Goal: Information Seeking & Learning: Check status

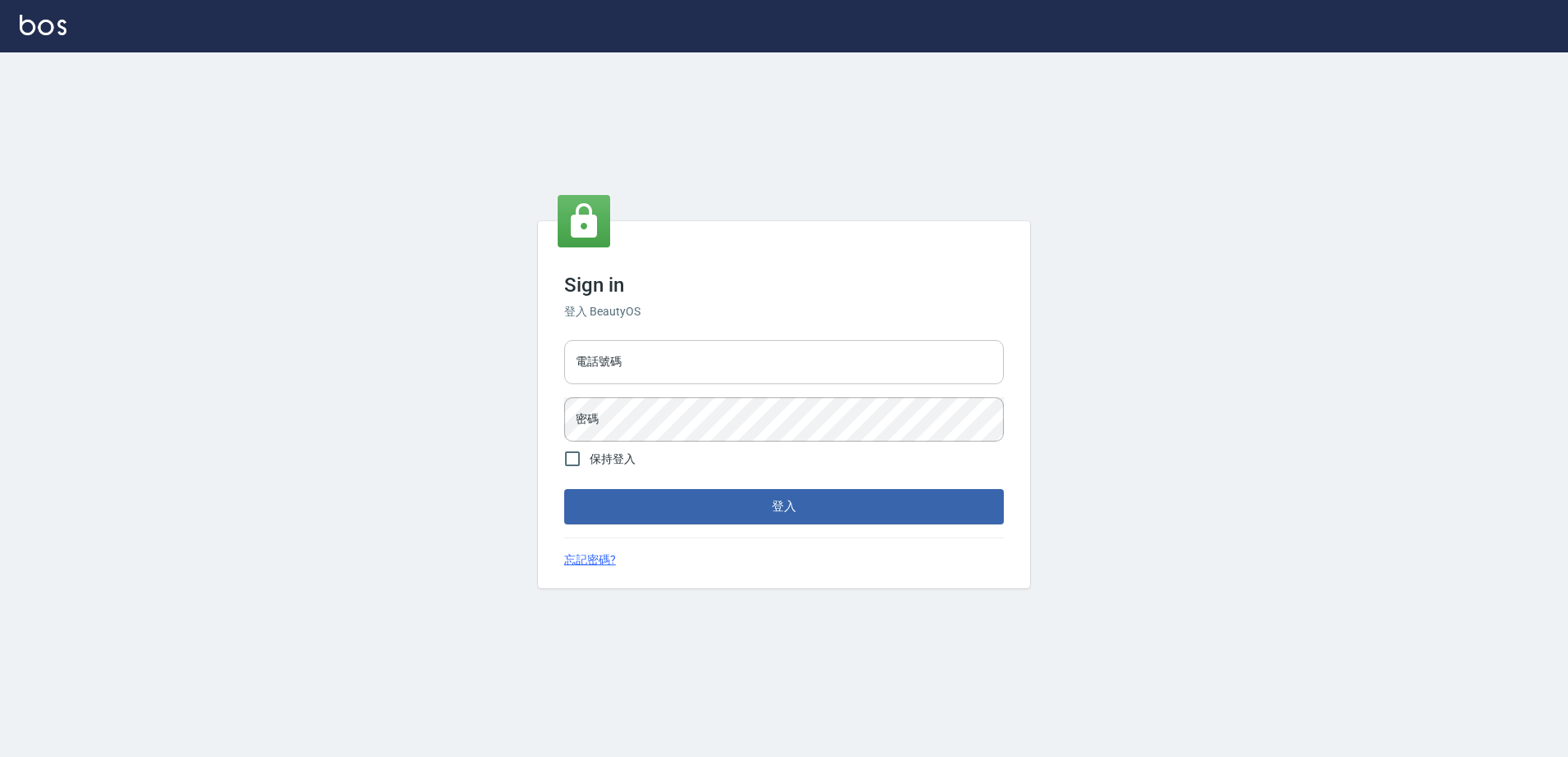
click at [666, 357] on input "電話號碼" at bounding box center [784, 362] width 439 height 45
type input "0426865599"
click at [564, 490] on button "登入" at bounding box center [784, 506] width 439 height 34
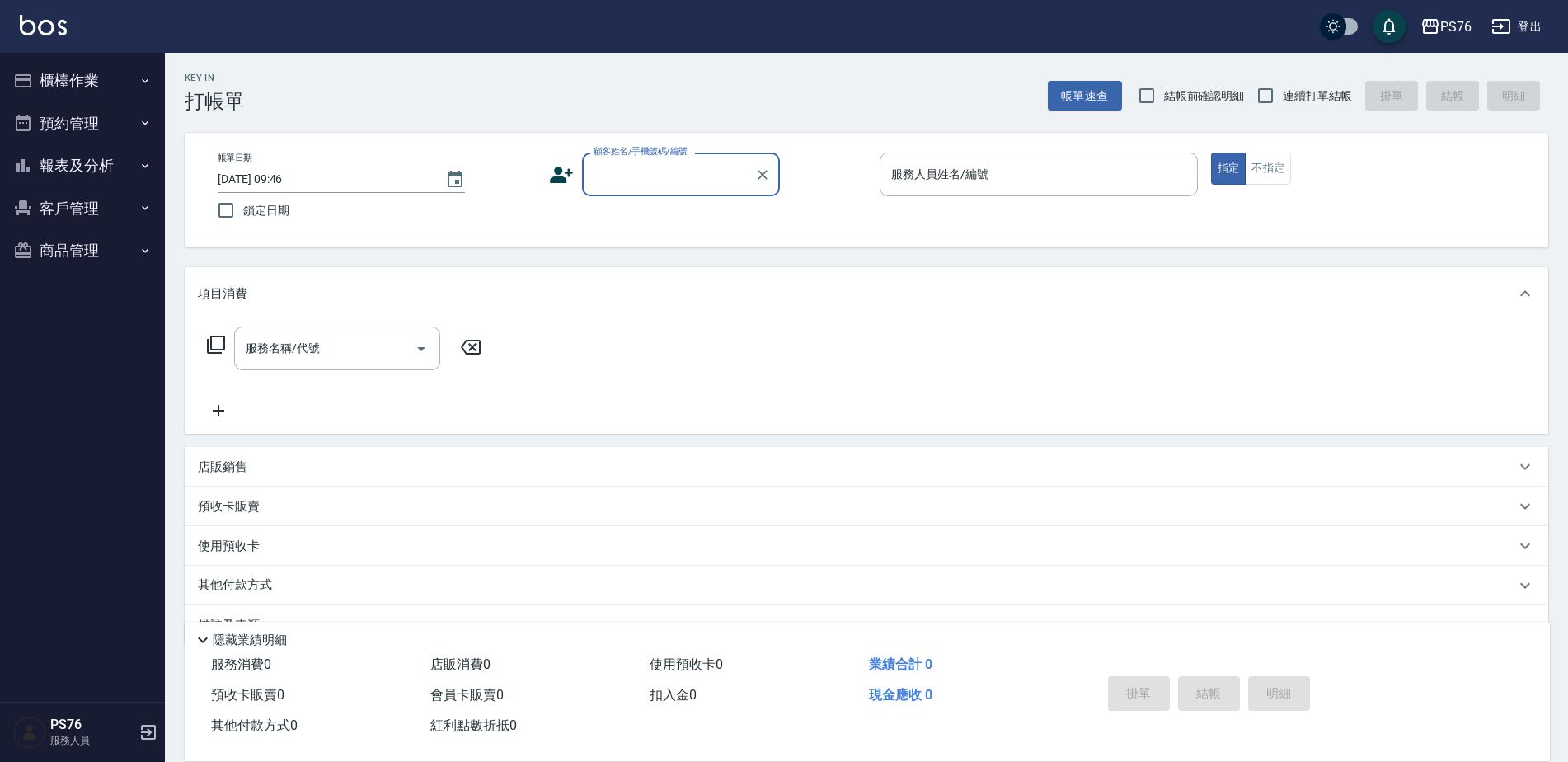
click at [100, 162] on button "報表及分析" at bounding box center [82, 165] width 151 height 43
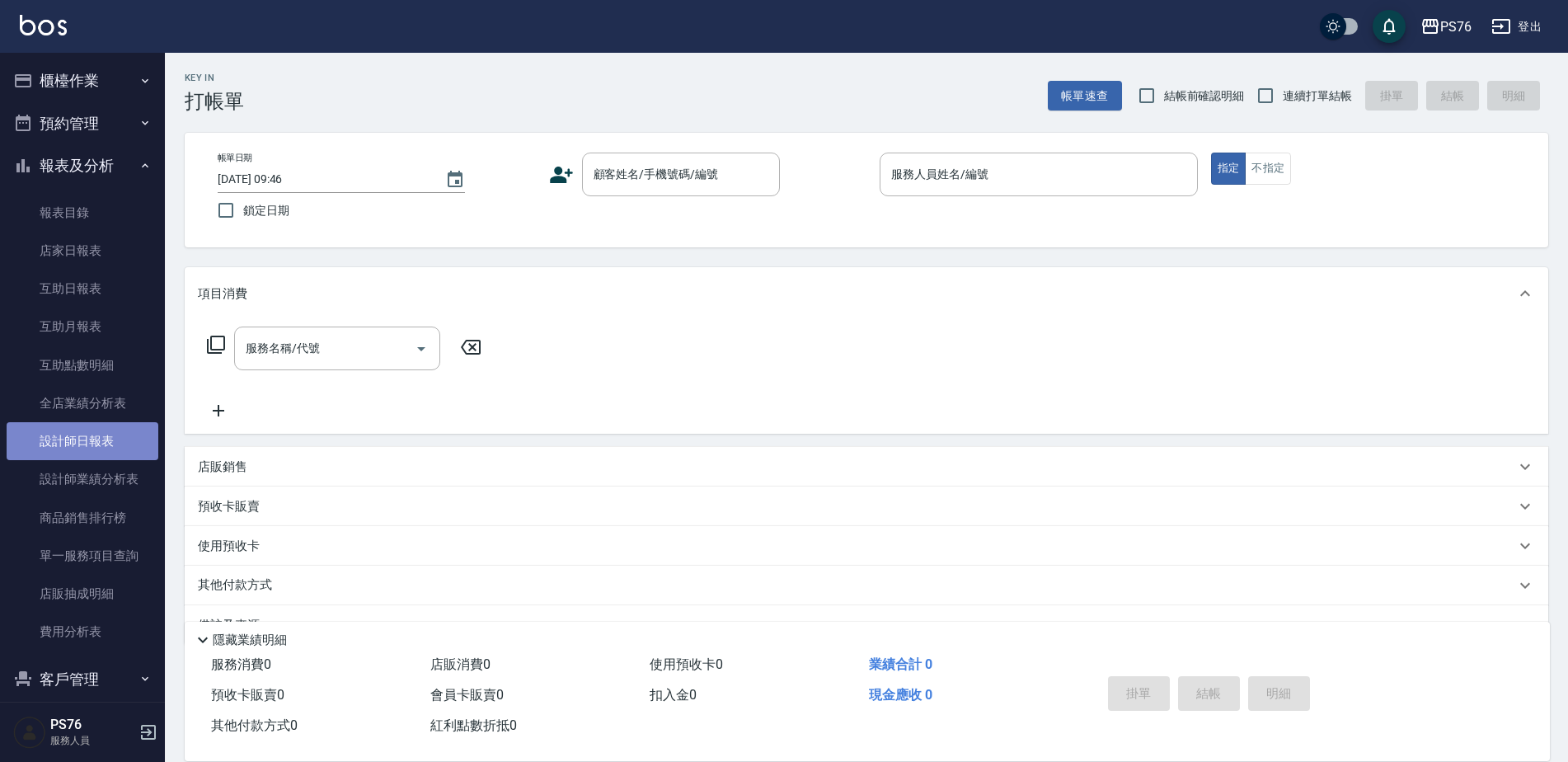
click at [94, 433] on link "設計師日報表" at bounding box center [82, 441] width 151 height 38
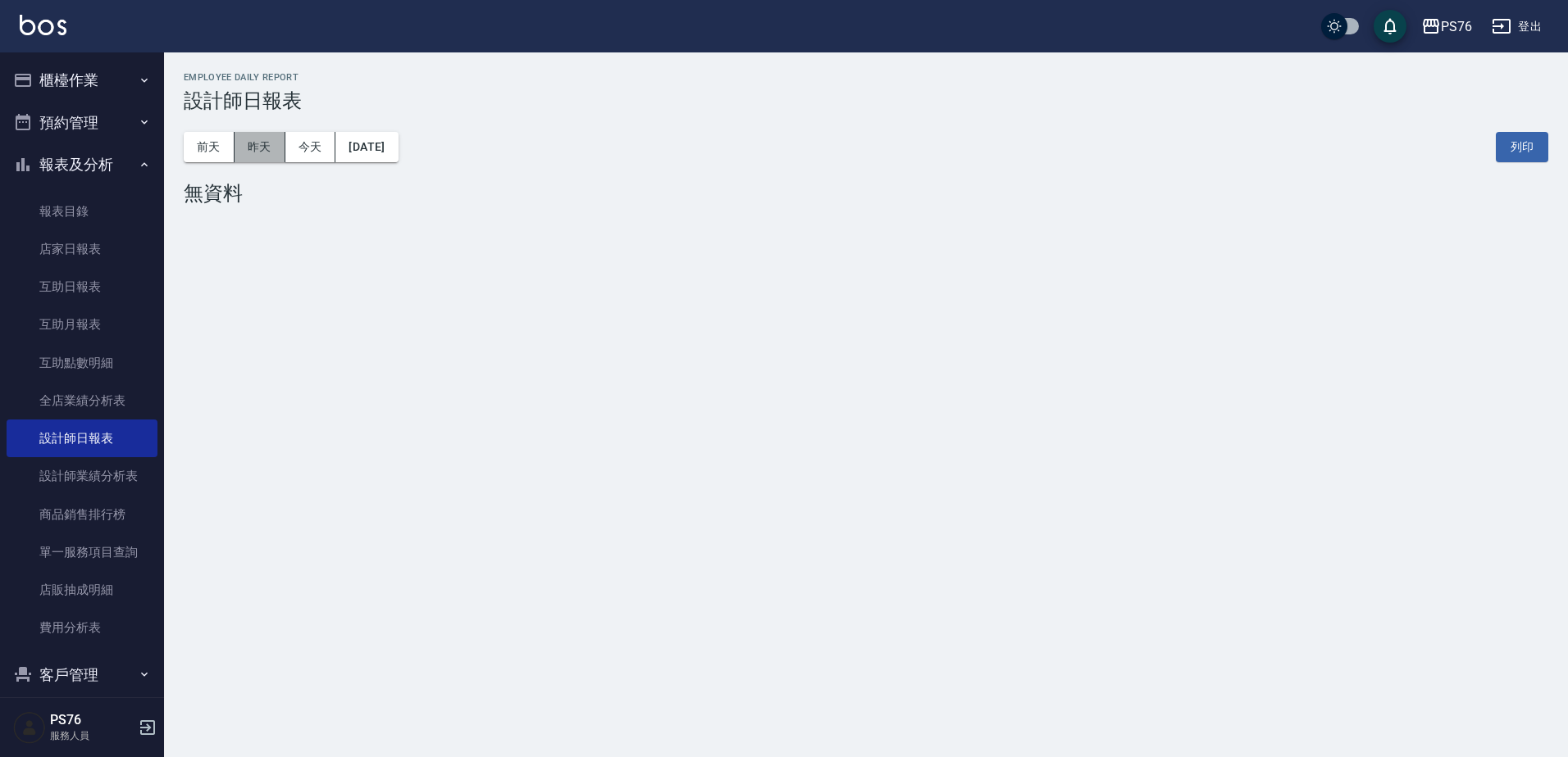
click at [264, 151] on button "昨天" at bounding box center [260, 147] width 50 height 30
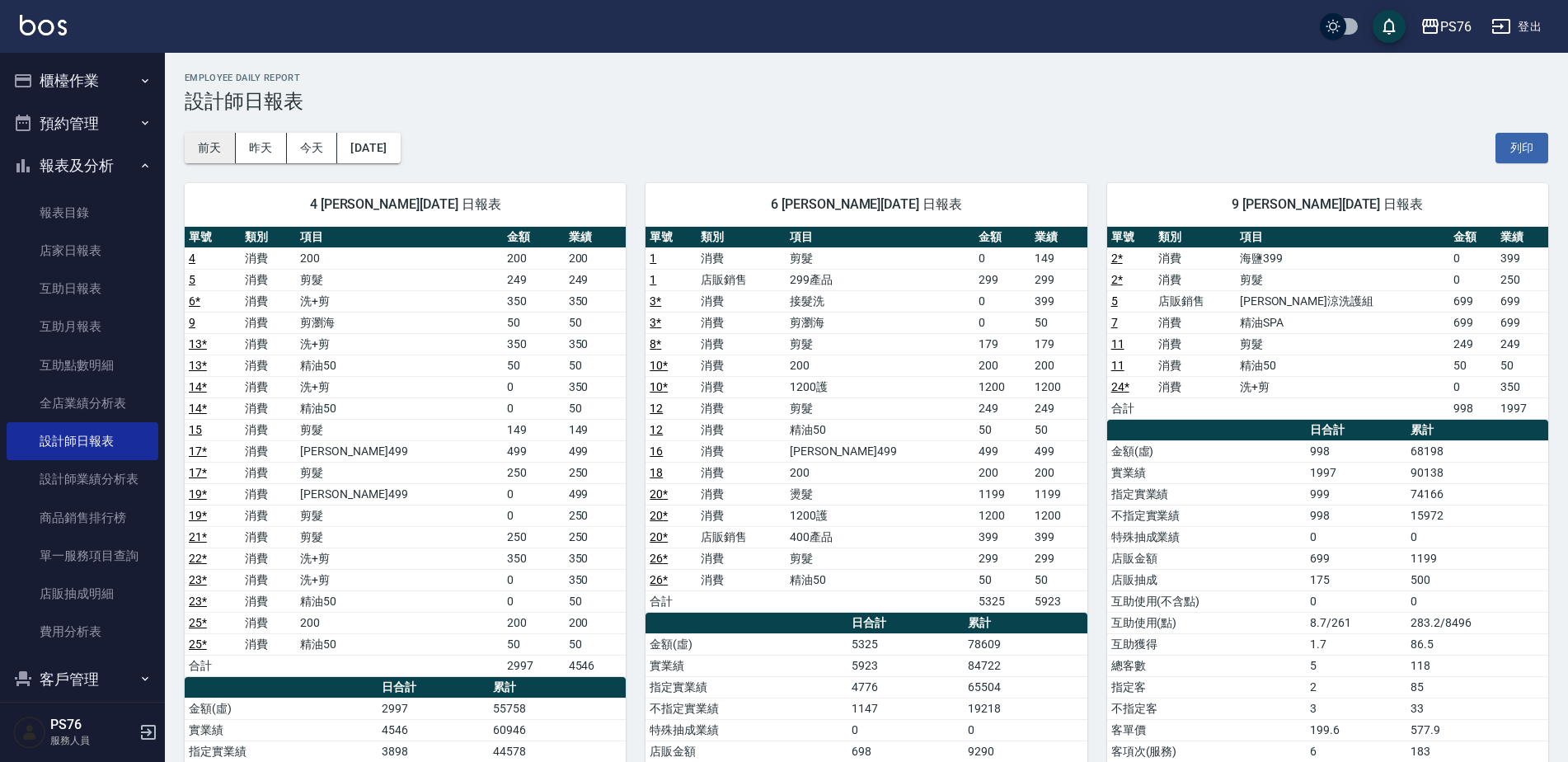
click at [209, 150] on button "前天" at bounding box center [210, 148] width 51 height 30
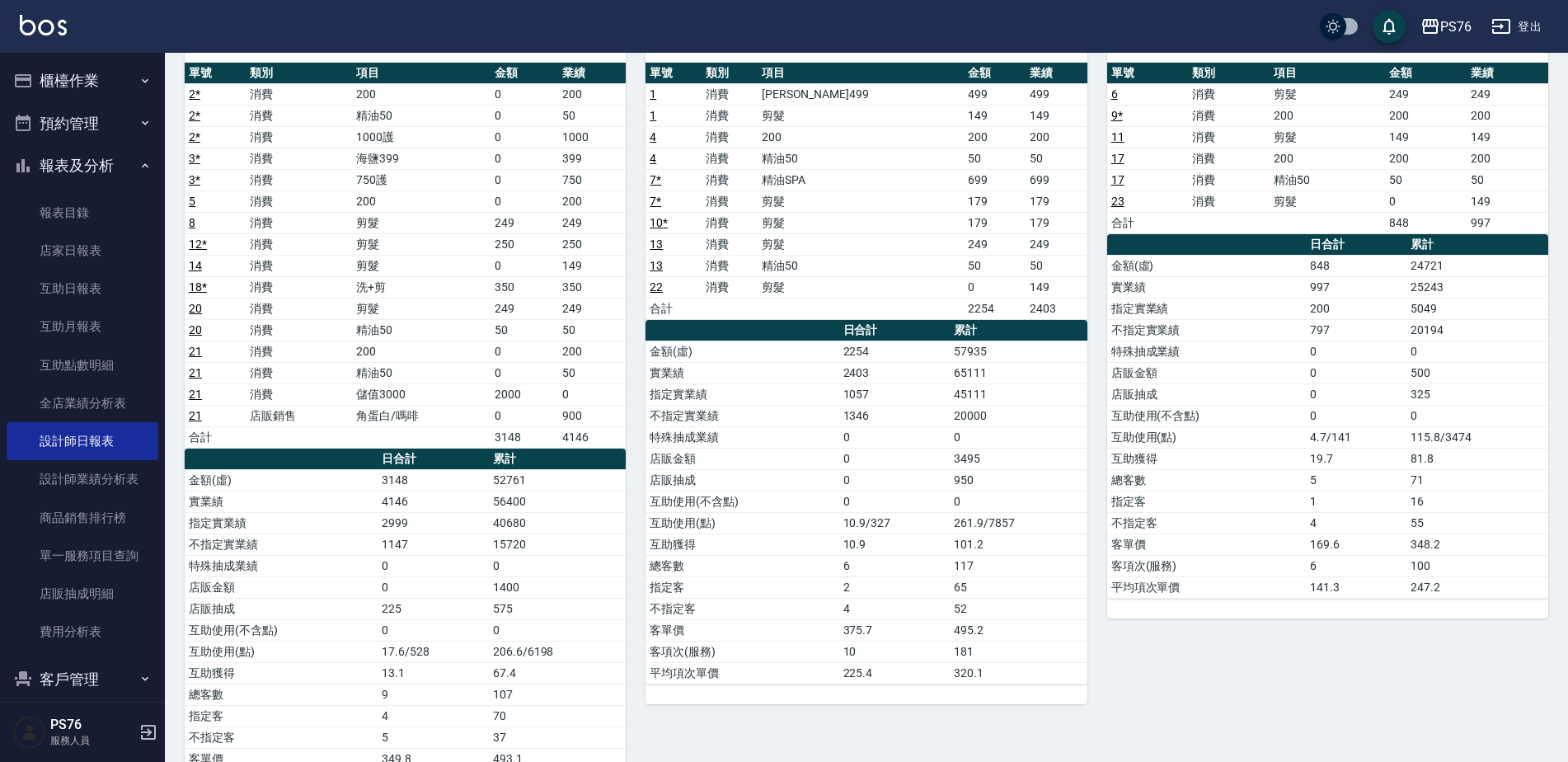
scroll to position [165, 0]
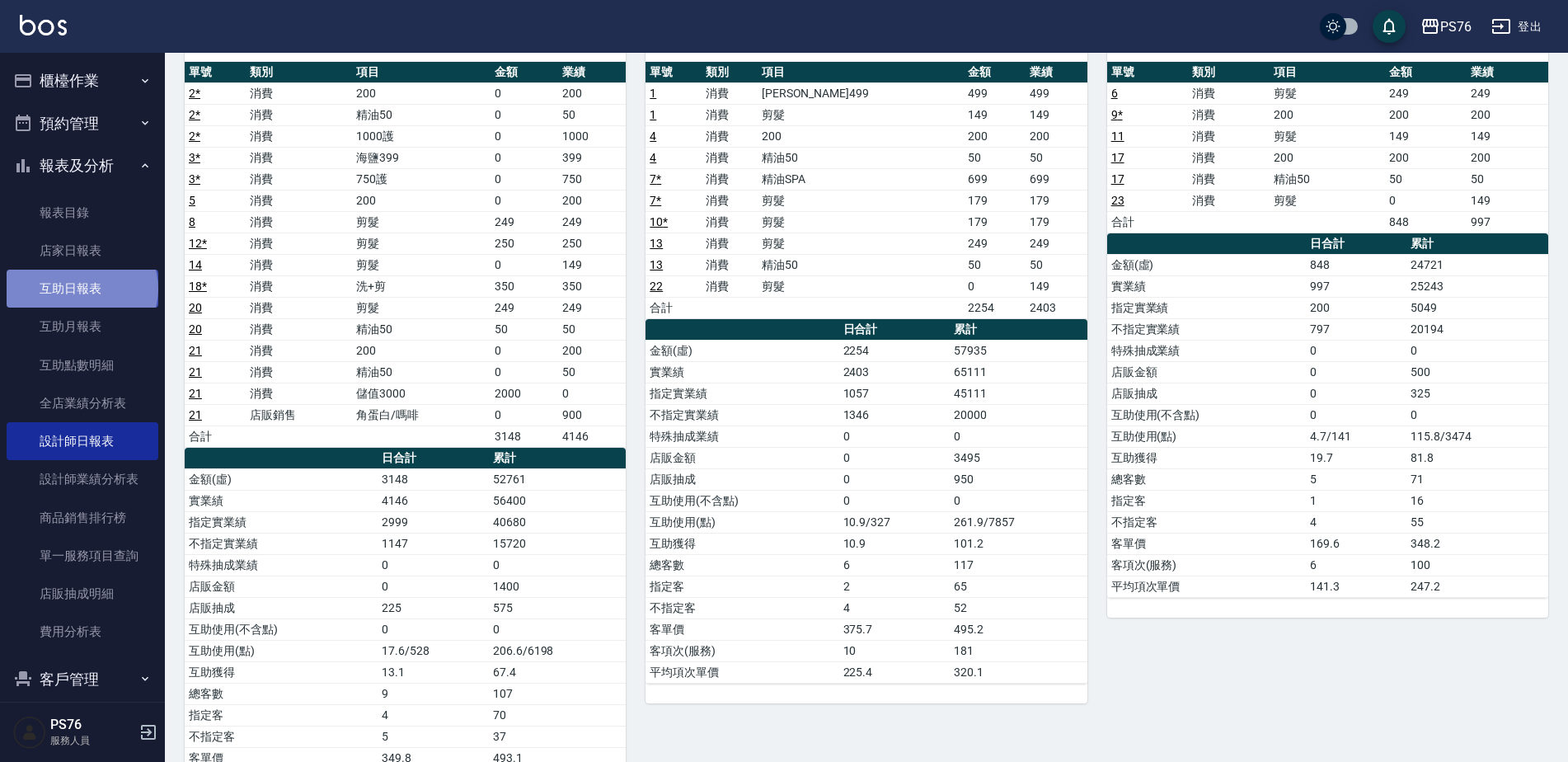
click at [80, 289] on link "互助日報表" at bounding box center [82, 289] width 151 height 38
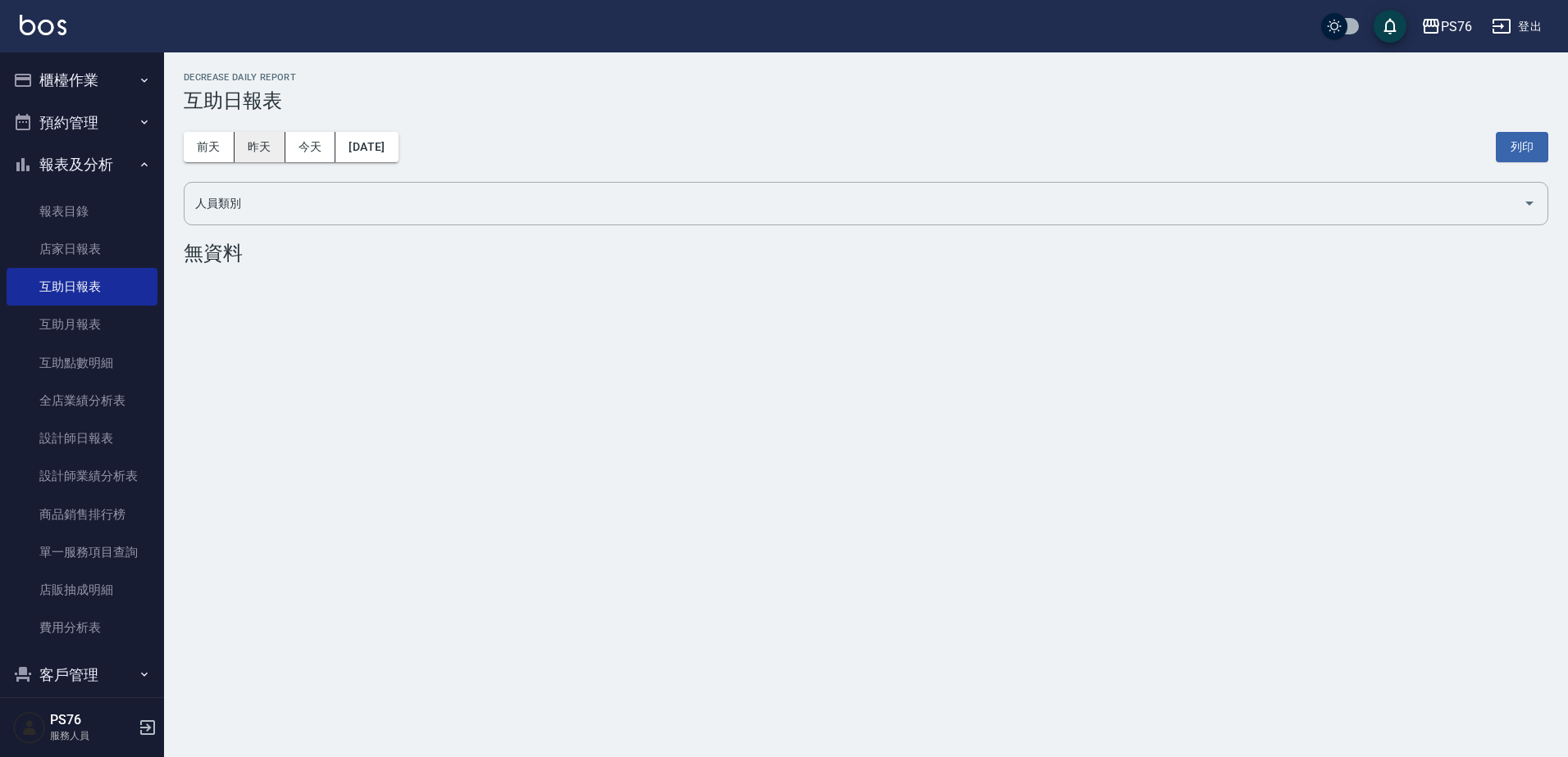
click at [254, 156] on button "昨天" at bounding box center [260, 147] width 50 height 30
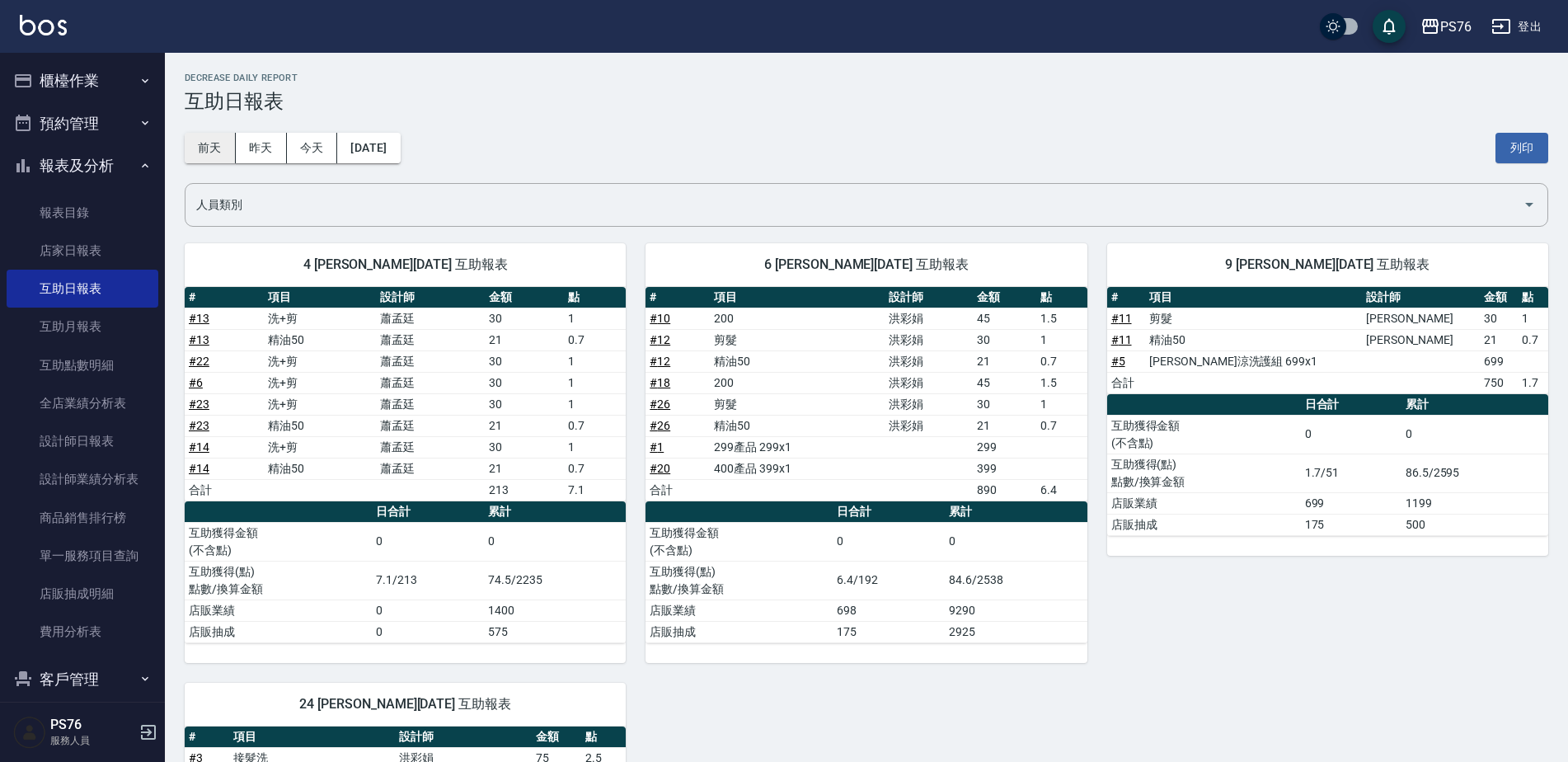
click at [216, 152] on button "前天" at bounding box center [210, 148] width 51 height 30
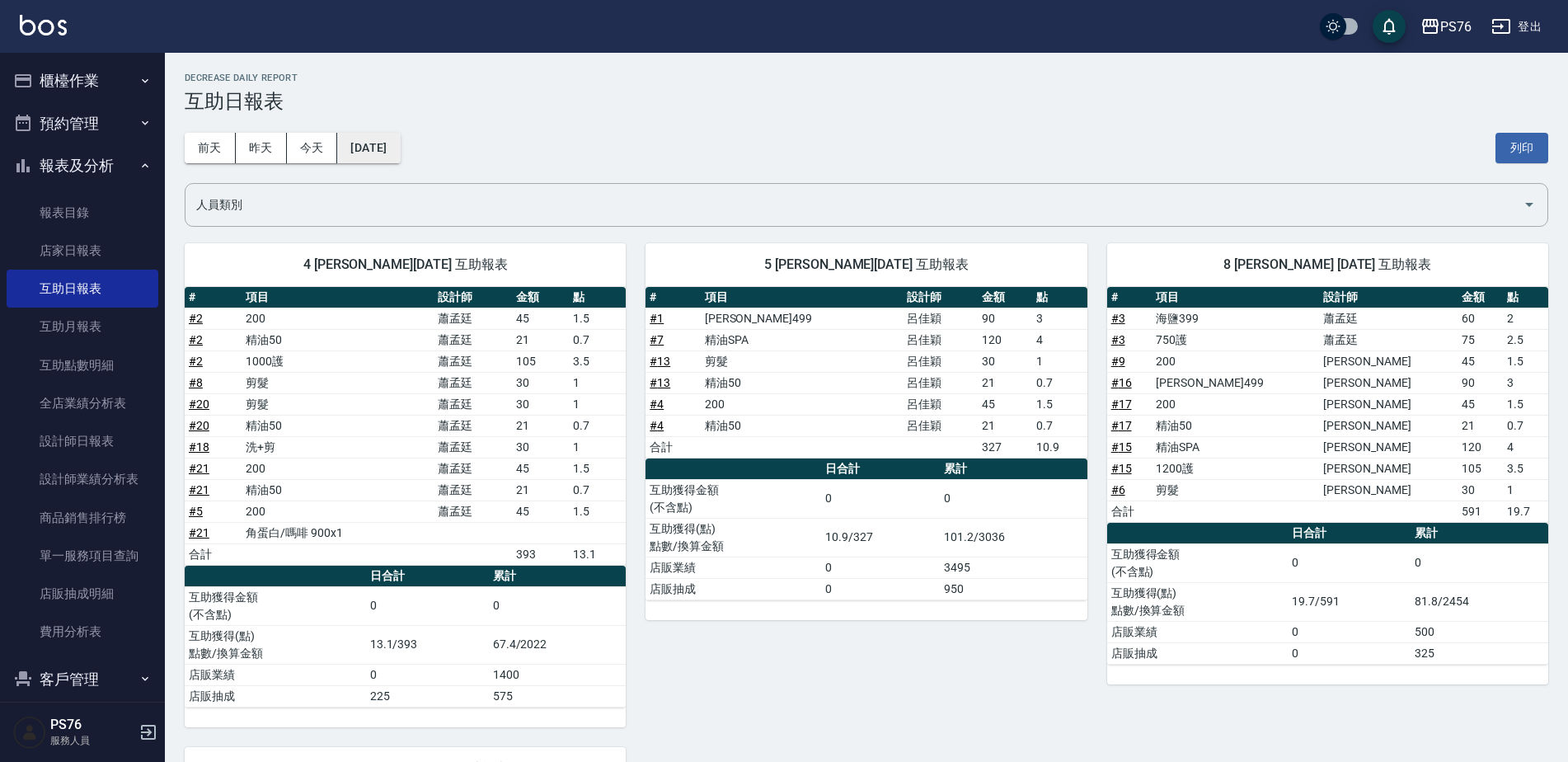
click at [382, 145] on button "[DATE]" at bounding box center [368, 148] width 63 height 30
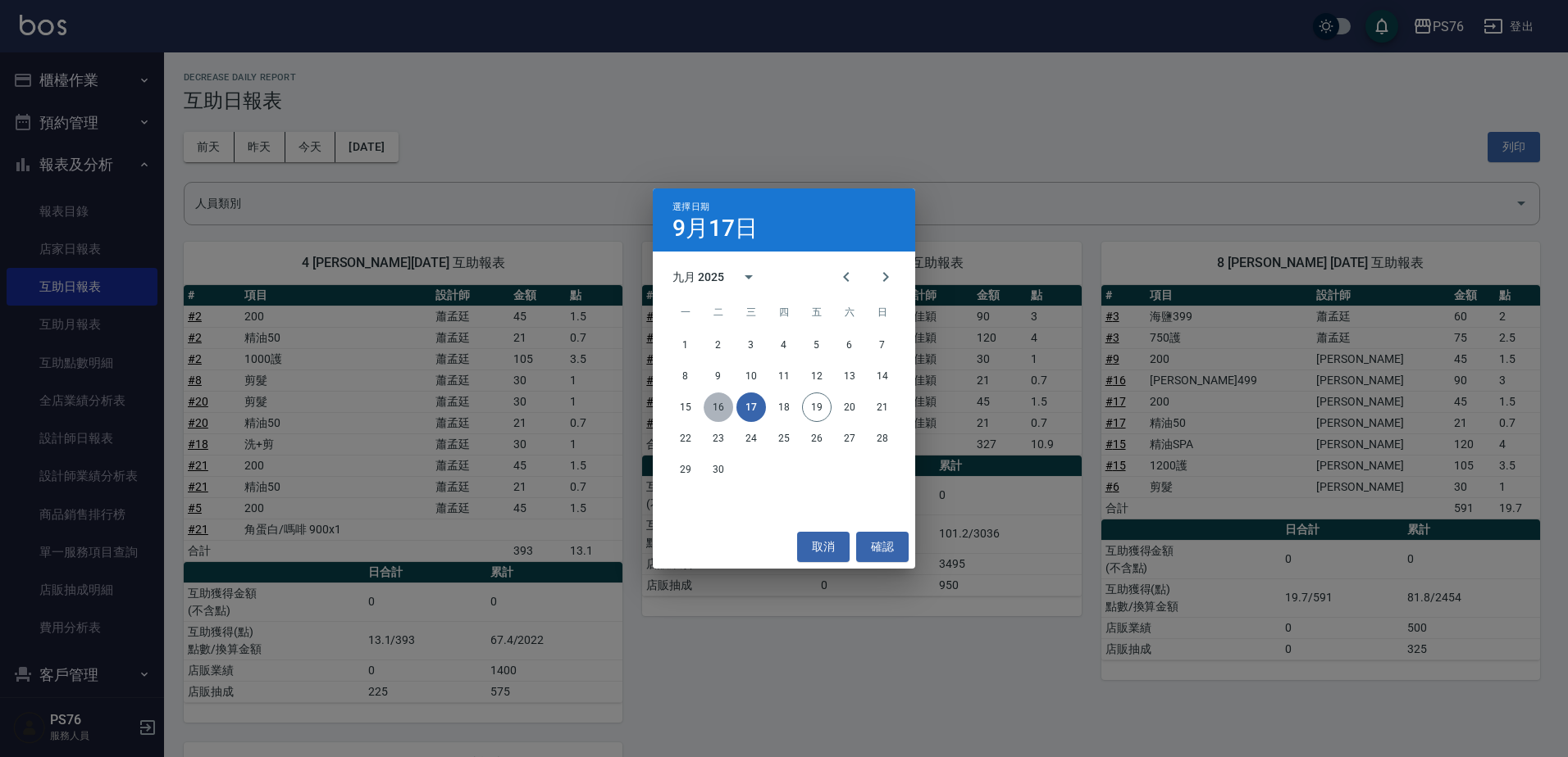
click at [724, 406] on button "16" at bounding box center [718, 407] width 29 height 29
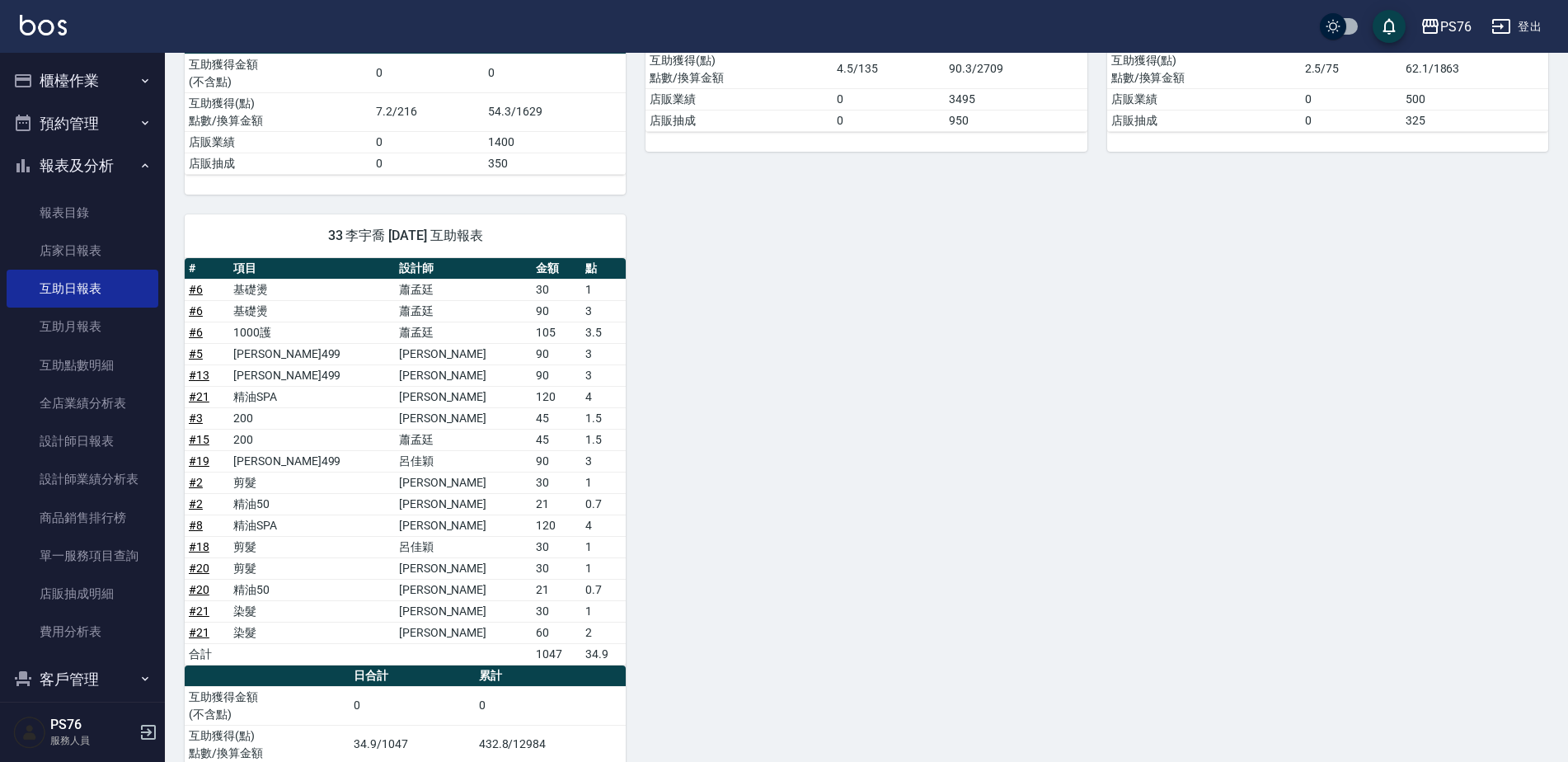
scroll to position [467, 0]
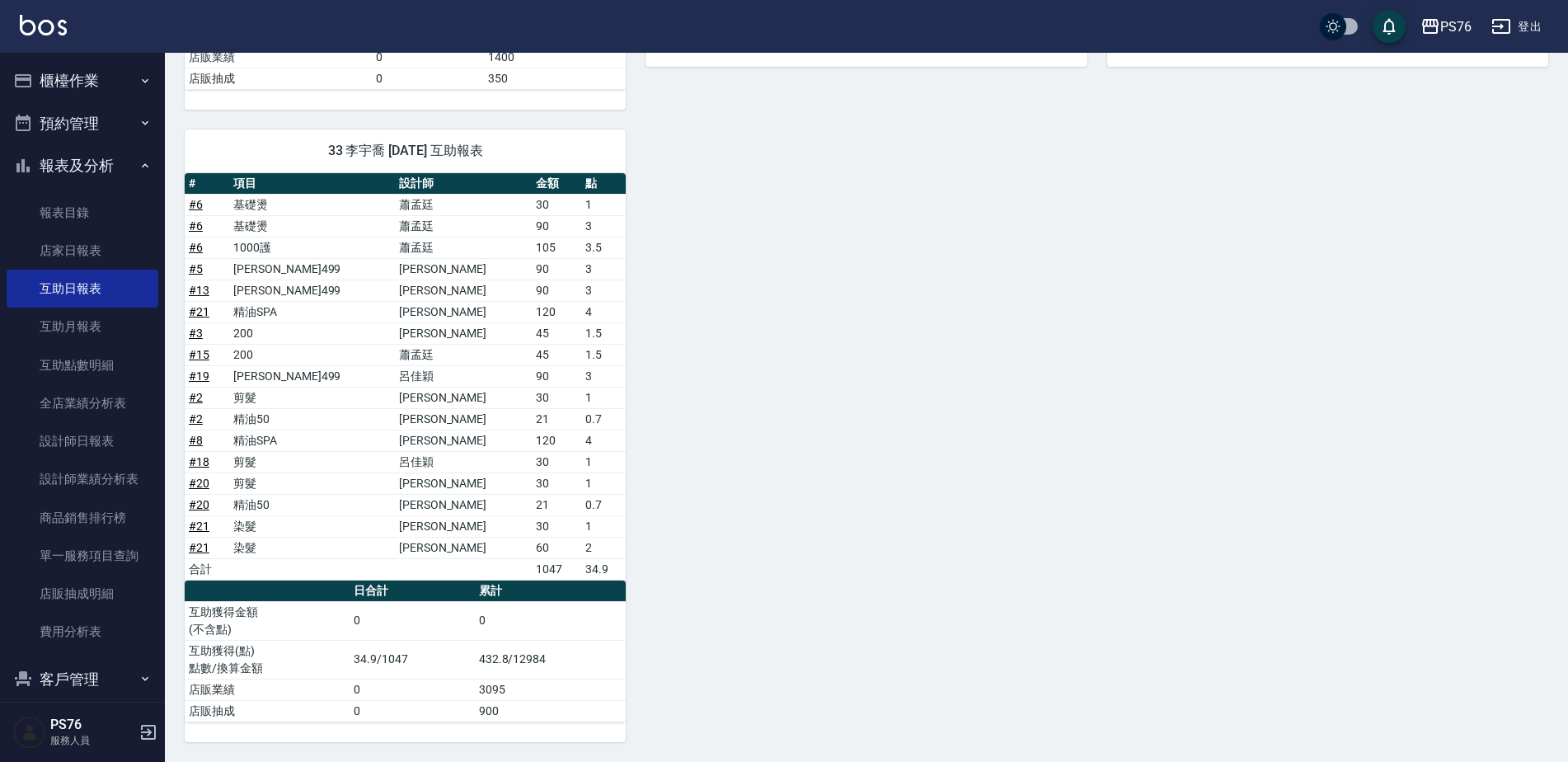
click at [1504, 36] on icon "button" at bounding box center [1500, 25] width 19 height 19
